Goal: Task Accomplishment & Management: Use online tool/utility

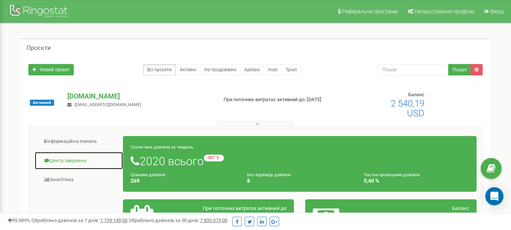
click at [66, 163] on link "Центр звернень" at bounding box center [78, 160] width 89 height 19
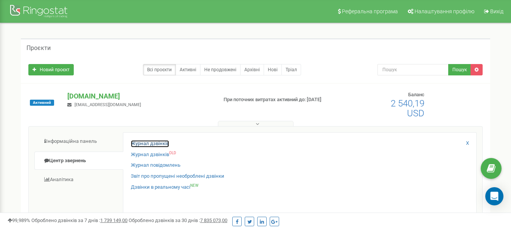
click at [144, 143] on link "Журнал дзвінків" at bounding box center [150, 143] width 38 height 7
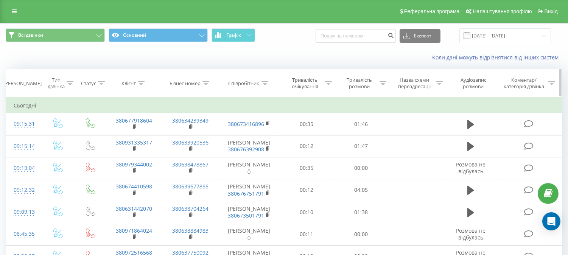
click at [139, 83] on icon at bounding box center [141, 83] width 7 height 4
click at [140, 84] on icon at bounding box center [141, 83] width 7 height 4
click at [140, 86] on div at bounding box center [141, 83] width 7 height 6
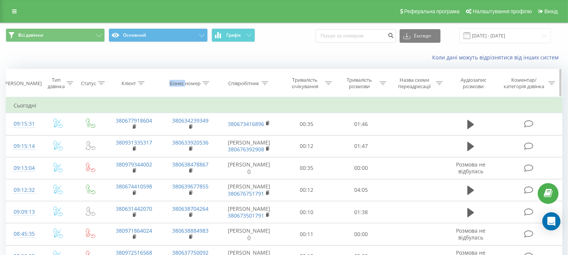
click at [140, 86] on div at bounding box center [141, 83] width 7 height 6
click at [141, 85] on icon at bounding box center [141, 83] width 7 height 4
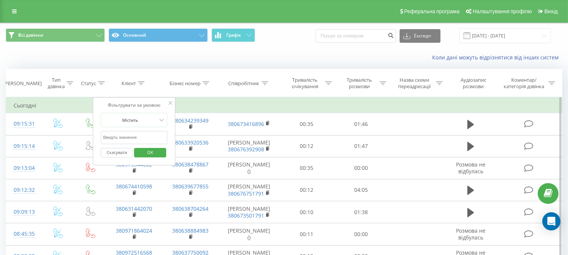
click at [131, 145] on div "Скасувати OK" at bounding box center [134, 152] width 67 height 17
click at [130, 137] on input "text" at bounding box center [134, 137] width 67 height 13
paste input "0507432024"
type input "0507432024"
click button "OK" at bounding box center [150, 152] width 32 height 9
